Goal: Information Seeking & Learning: Learn about a topic

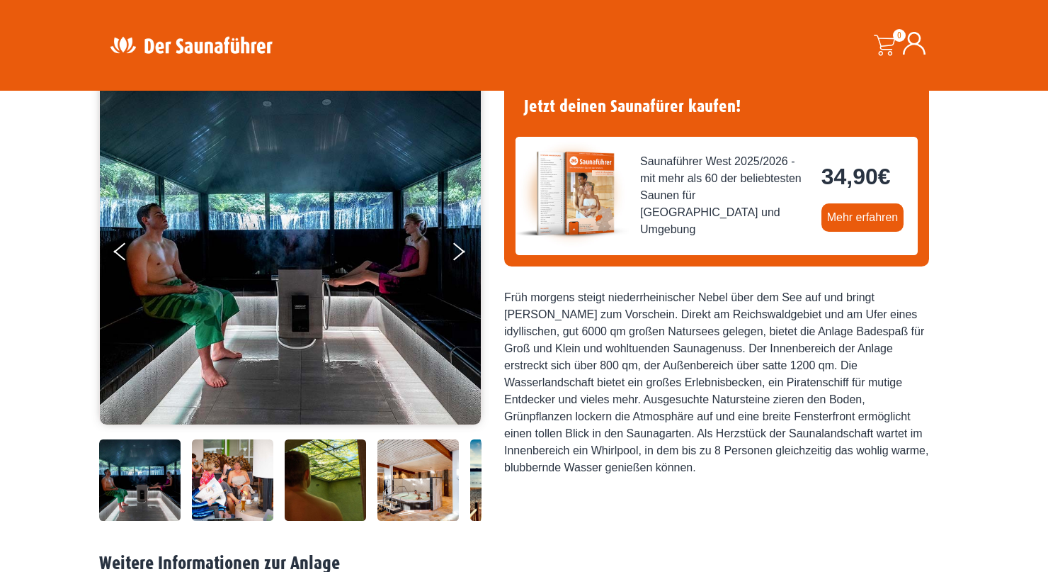
scroll to position [120, 0]
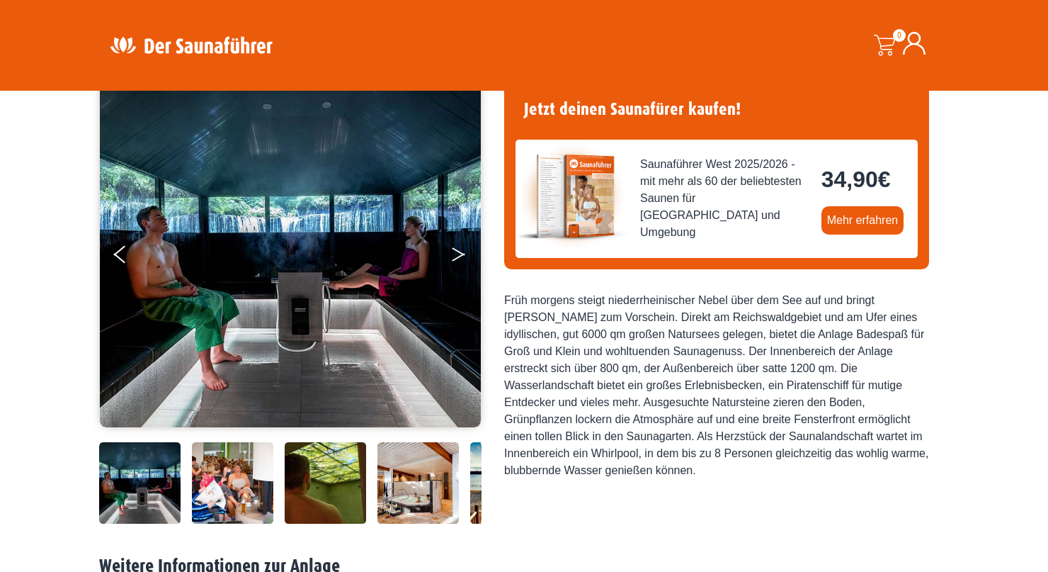
click at [454, 250] on button "Next" at bounding box center [468, 256] width 35 height 35
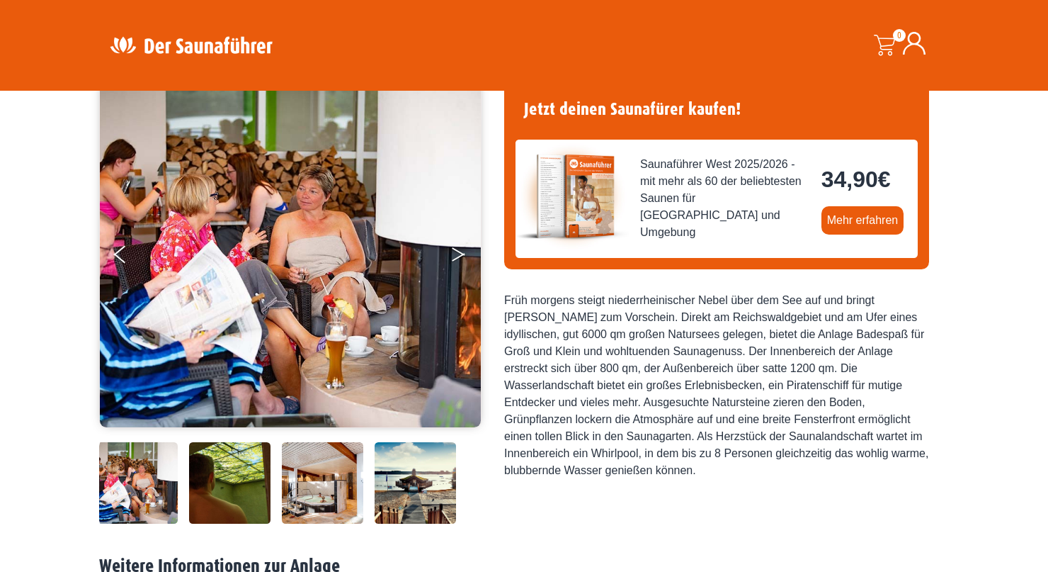
click at [457, 255] on button "Next" at bounding box center [468, 256] width 35 height 35
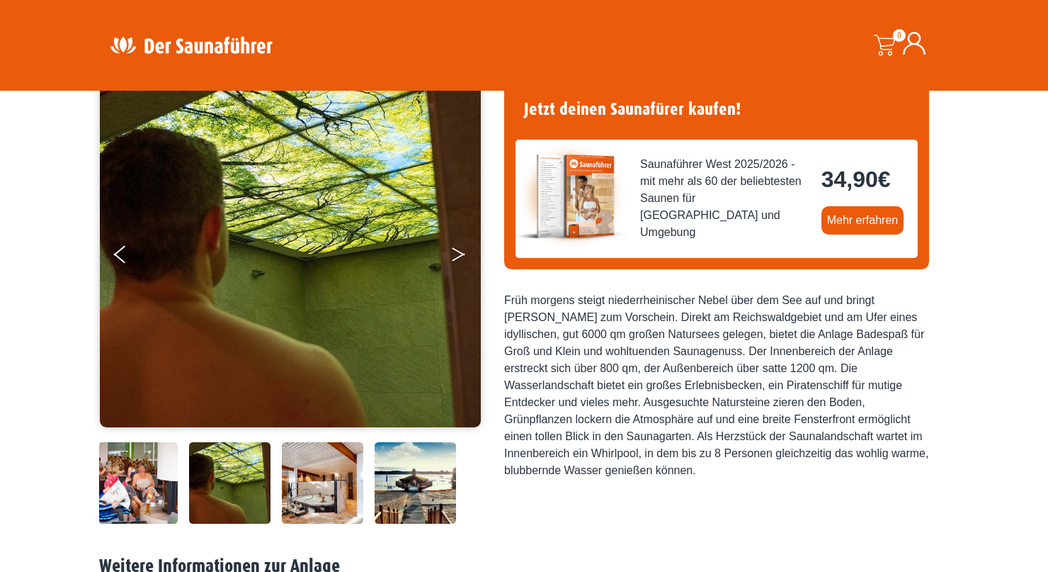
click at [457, 255] on button "Next" at bounding box center [468, 256] width 35 height 35
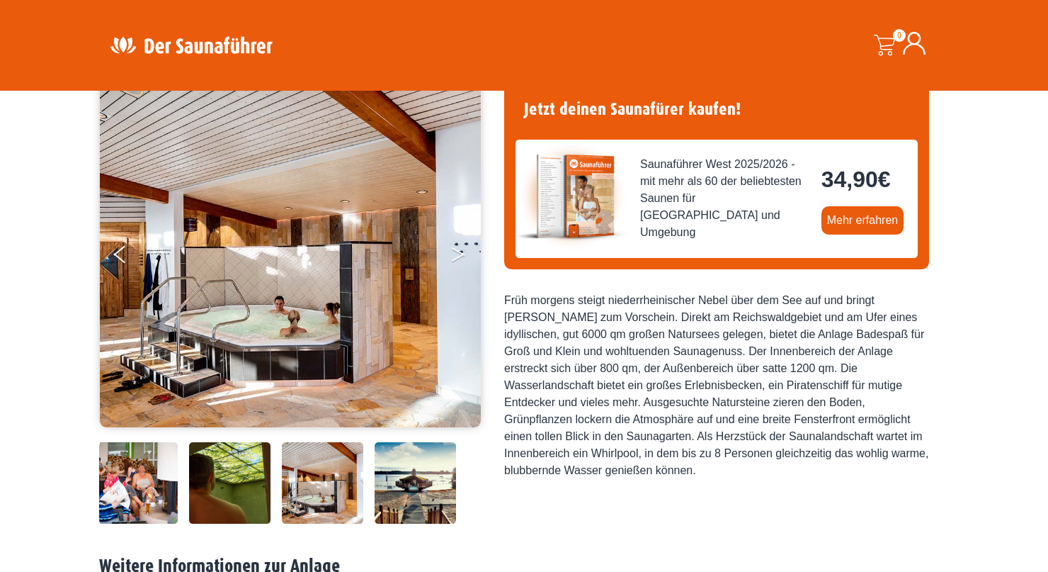
click at [457, 255] on button "Next" at bounding box center [468, 256] width 35 height 35
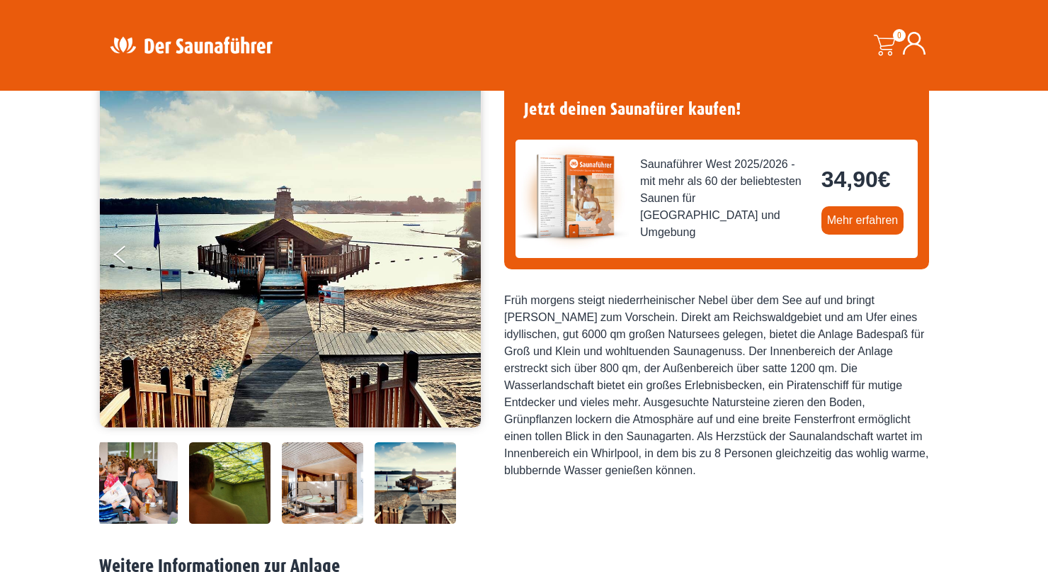
click at [457, 255] on button "Next" at bounding box center [468, 256] width 35 height 35
click at [460, 256] on button "Next" at bounding box center [468, 256] width 35 height 35
click at [460, 247] on button "Next" at bounding box center [468, 256] width 35 height 35
click at [455, 255] on button "Next" at bounding box center [468, 256] width 35 height 35
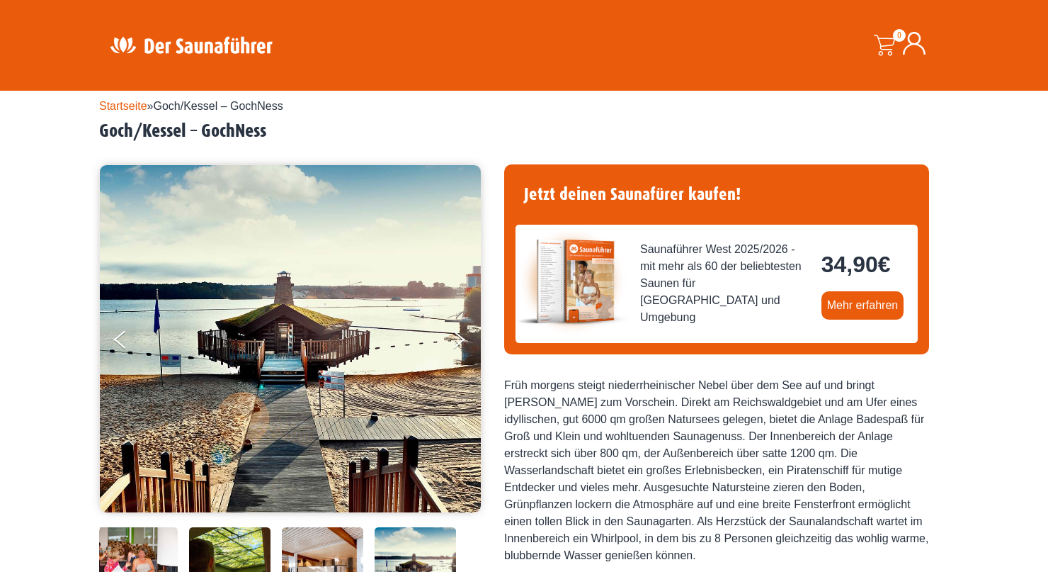
scroll to position [37, 0]
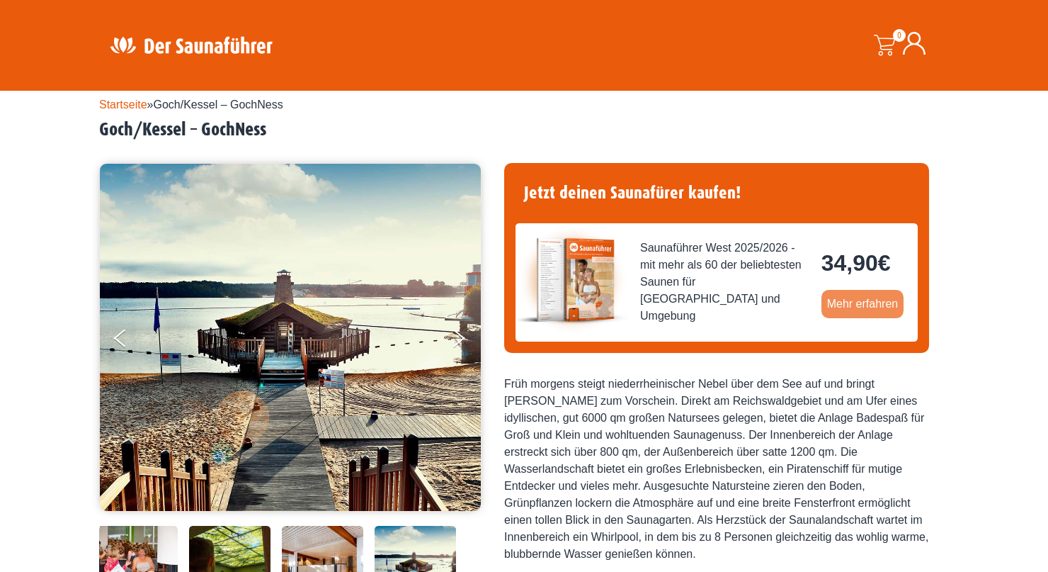
click at [850, 299] on link "Mehr erfahren" at bounding box center [863, 304] width 83 height 28
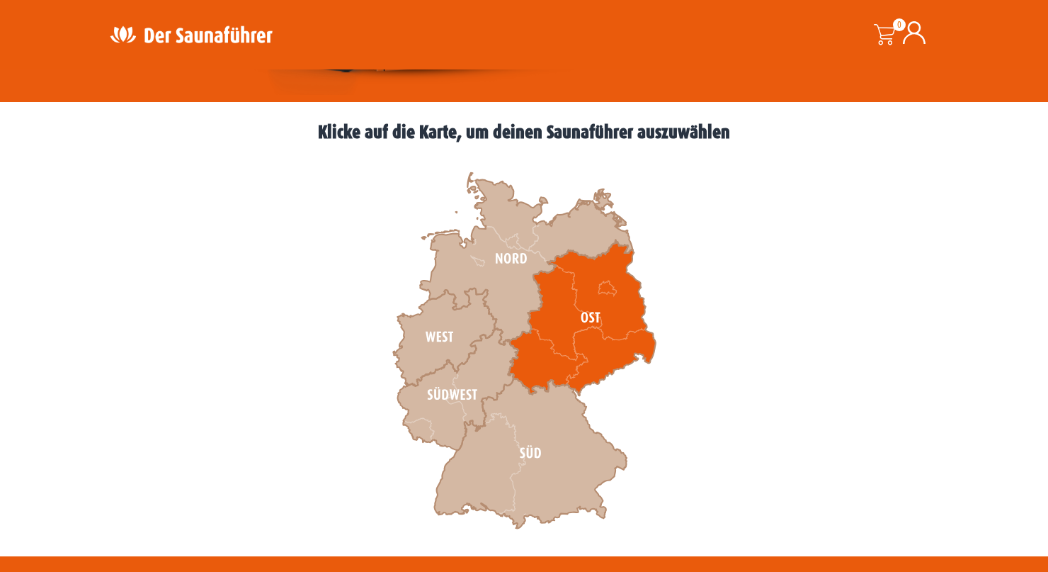
scroll to position [360, 0]
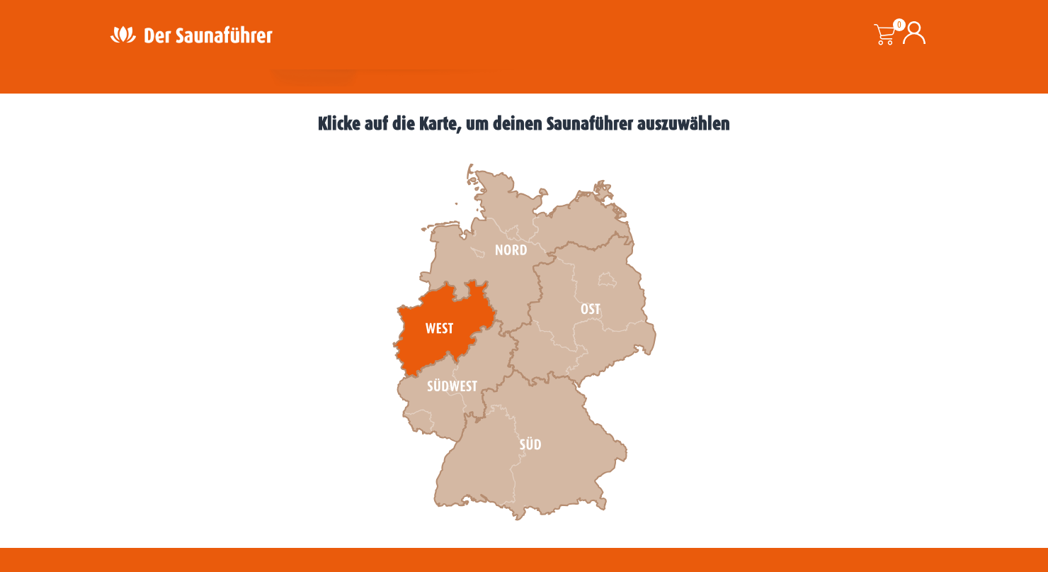
click at [424, 330] on icon at bounding box center [444, 329] width 103 height 98
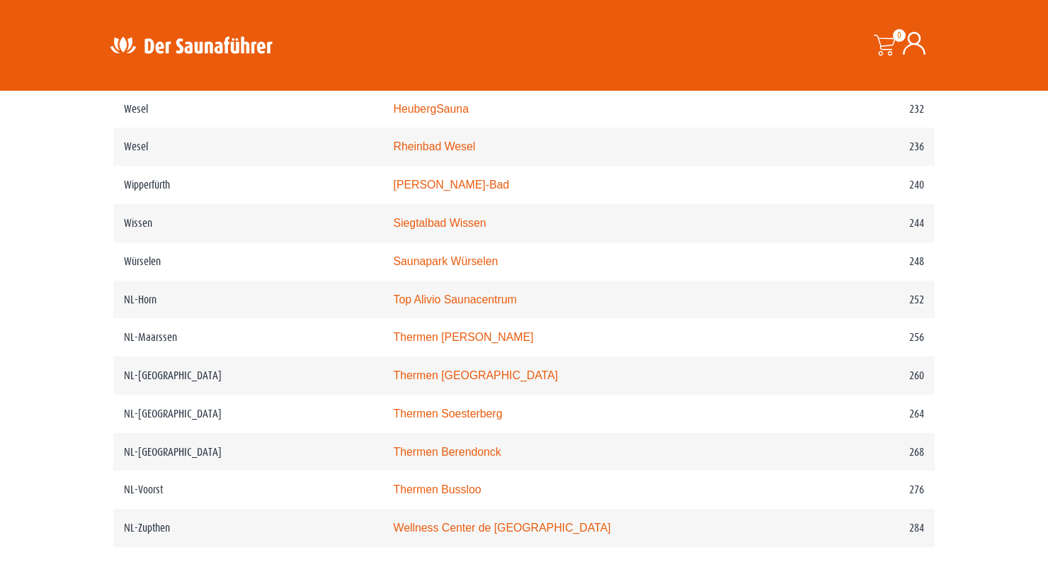
scroll to position [2773, 0]
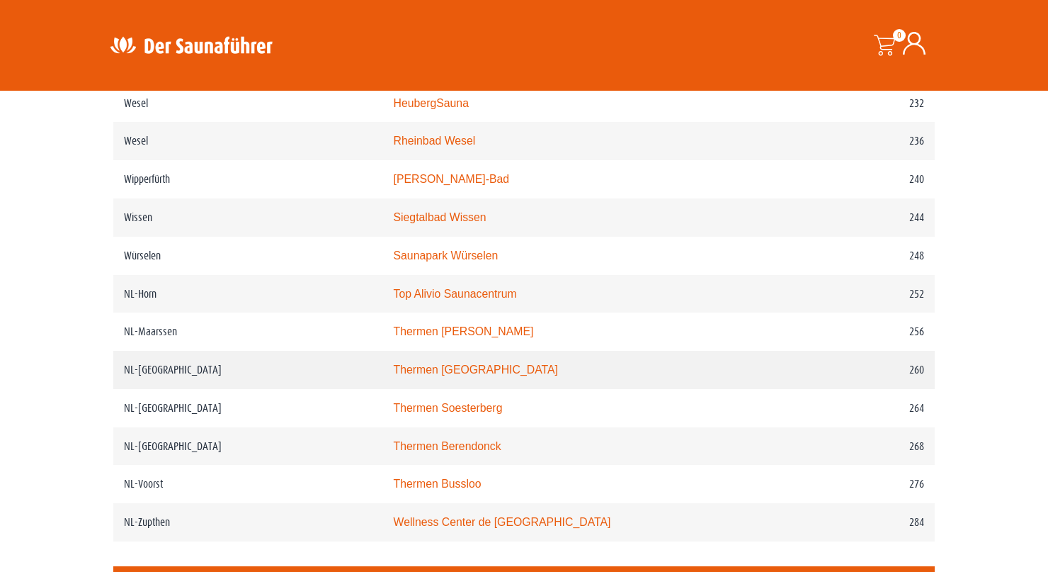
click at [446, 375] on link "Thermen Maastricht" at bounding box center [475, 369] width 165 height 12
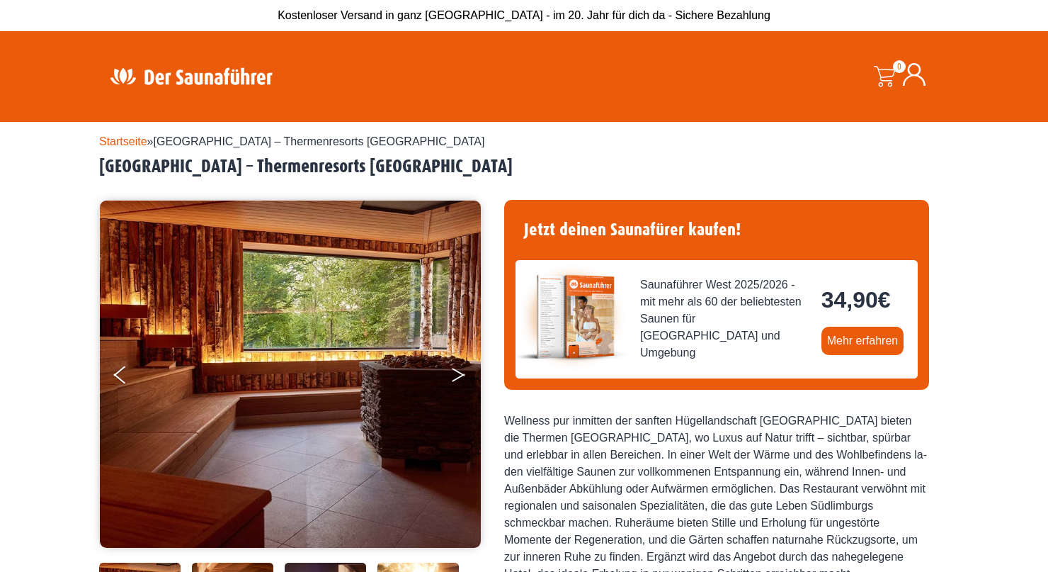
click at [459, 372] on icon "Next" at bounding box center [458, 372] width 13 height 9
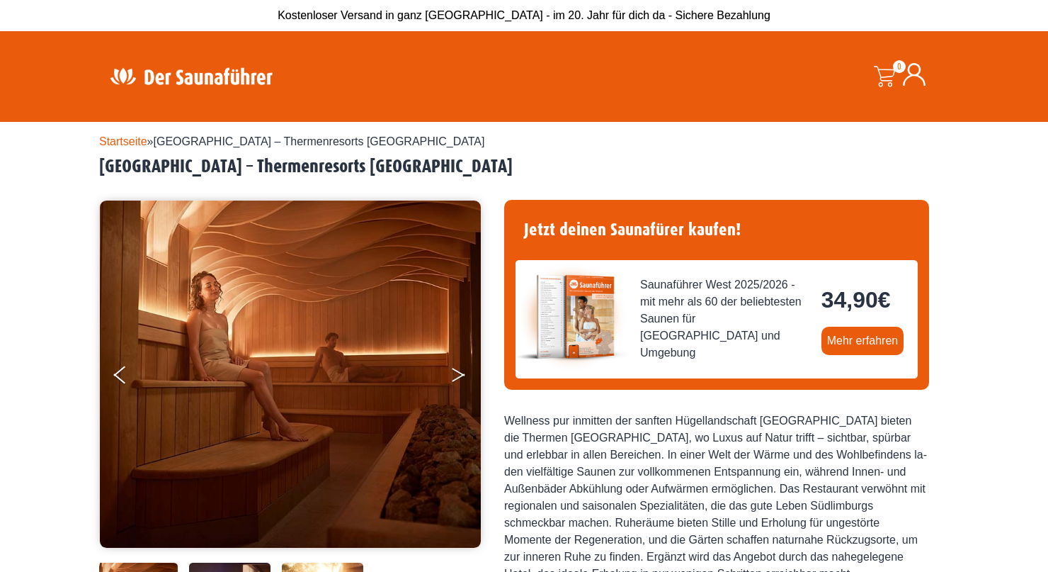
click at [459, 372] on icon "Next" at bounding box center [458, 372] width 13 height 9
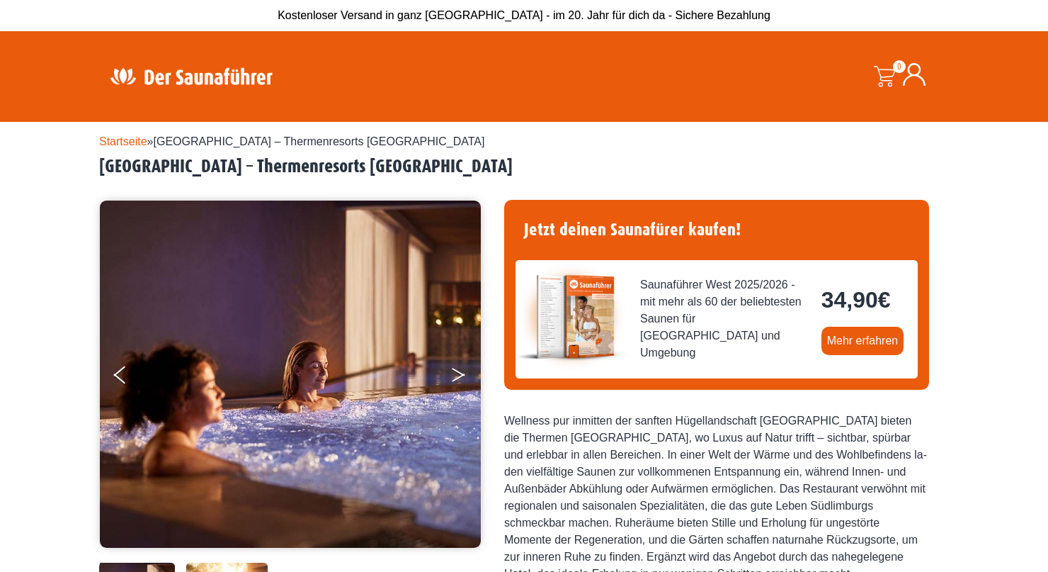
click at [459, 372] on icon "Next" at bounding box center [458, 372] width 13 height 9
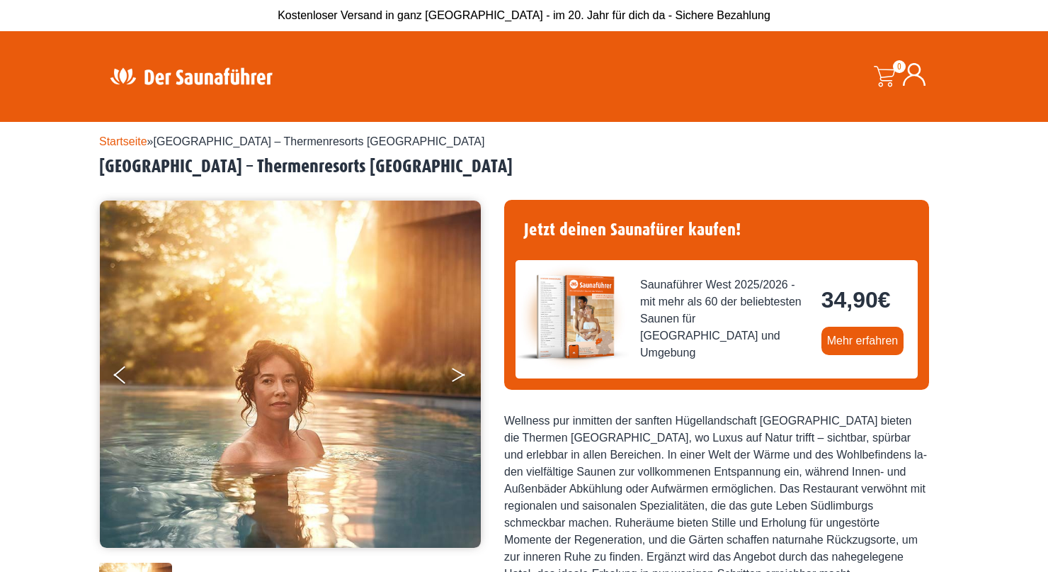
click at [459, 372] on icon "Next" at bounding box center [458, 372] width 13 height 9
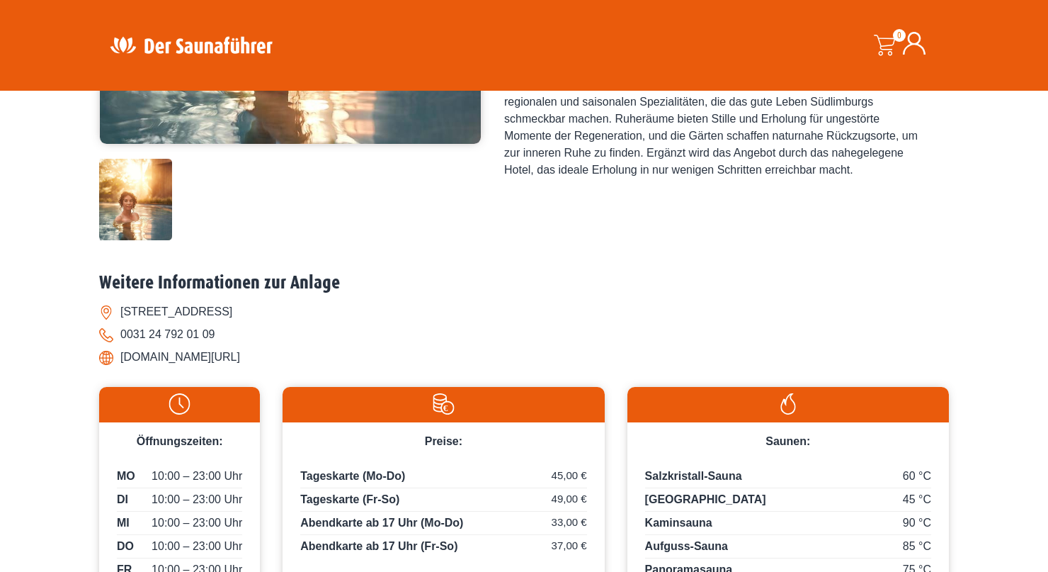
scroll to position [406, 0]
